Goal: Information Seeking & Learning: Find specific fact

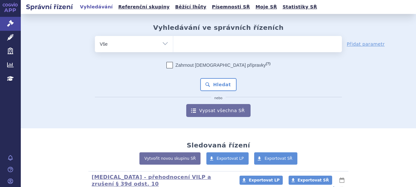
click at [213, 47] on ul at bounding box center [257, 43] width 169 height 14
click at [173, 47] on select at bounding box center [173, 44] width 0 height 16
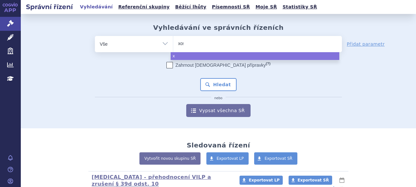
type input "xosp"
type input "xospat"
type input "[MEDICAL_DATA]"
select select "[MEDICAL_DATA]"
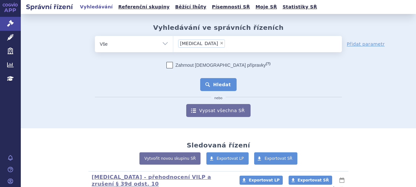
click at [220, 86] on button "Hledat" at bounding box center [218, 84] width 37 height 13
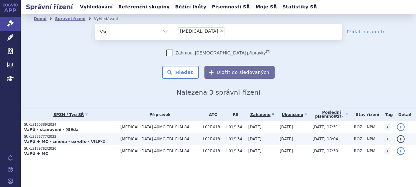
click at [55, 140] on strong "VaPÚ + MC - změna - ex-offo - VILP-2" at bounding box center [64, 142] width 81 height 5
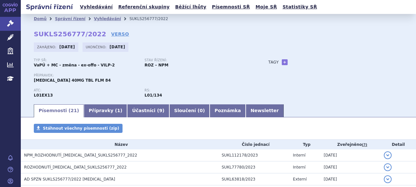
scroll to position [251, 0]
